Goal: Navigation & Orientation: Find specific page/section

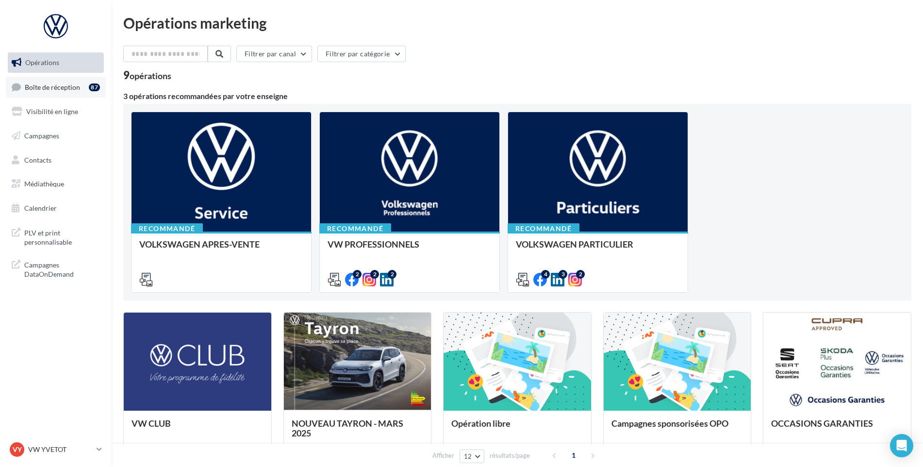
click at [64, 89] on span "Boîte de réception" at bounding box center [52, 86] width 55 height 8
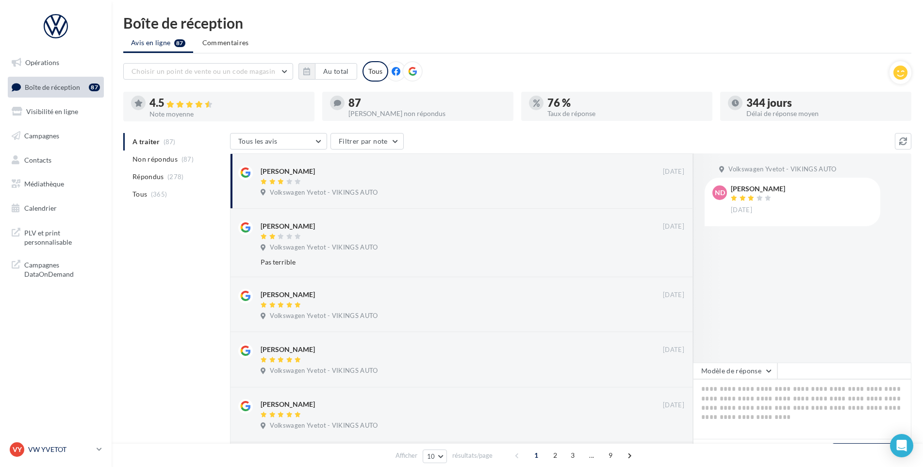
click at [32, 448] on p "VW YVETOT" at bounding box center [60, 449] width 65 height 10
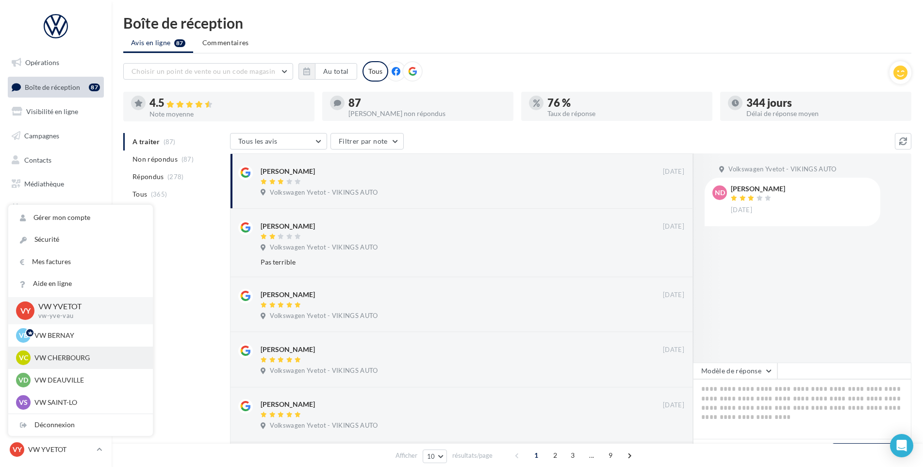
click at [76, 361] on p "VW CHERBOURG" at bounding box center [87, 358] width 107 height 10
